Goal: Task Accomplishment & Management: Use online tool/utility

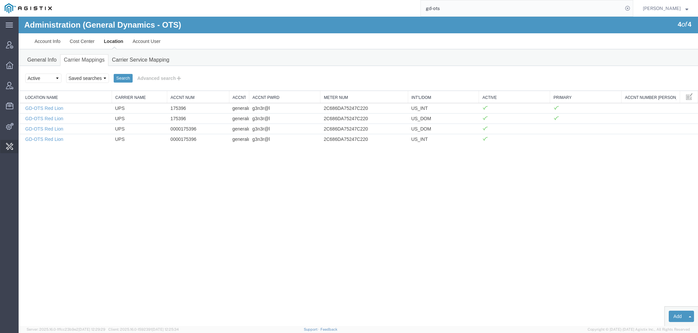
click at [0, 0] on span "Change Carrier" at bounding box center [0, 0] width 0 height 0
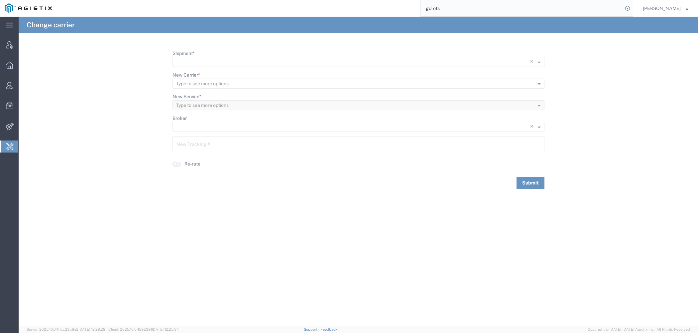
click at [254, 57] on agx-typeahead-control "Shipment * × ×" at bounding box center [359, 58] width 372 height 17
click at [250, 61] on input "Shipment *" at bounding box center [345, 62] width 338 height 9
paste input "56444176"
type input "56444176"
click at [209, 72] on div "56444176" at bounding box center [358, 72] width 371 height 10
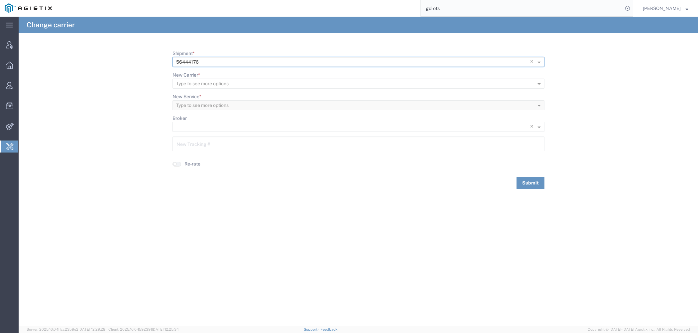
type input "63840939"
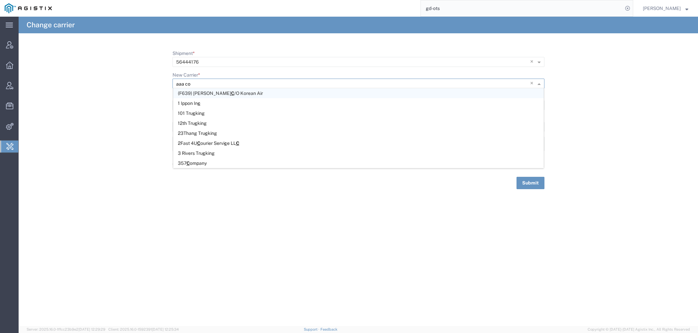
type input "aaa coo"
click at [341, 90] on div "AAA Coo per" at bounding box center [358, 93] width 371 height 10
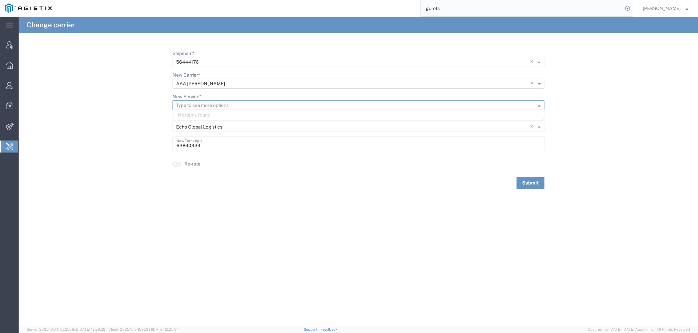
click at [308, 103] on input "New Service *" at bounding box center [347, 105] width 343 height 9
click at [310, 109] on input "New Service *" at bounding box center [347, 105] width 343 height 9
click at [310, 112] on div "3 - 5 Day" at bounding box center [358, 115] width 371 height 10
click at [546, 187] on div "Submit" at bounding box center [358, 183] width 379 height 12
click at [538, 186] on button "Submit" at bounding box center [531, 183] width 28 height 12
